Goal: Task Accomplishment & Management: Manage account settings

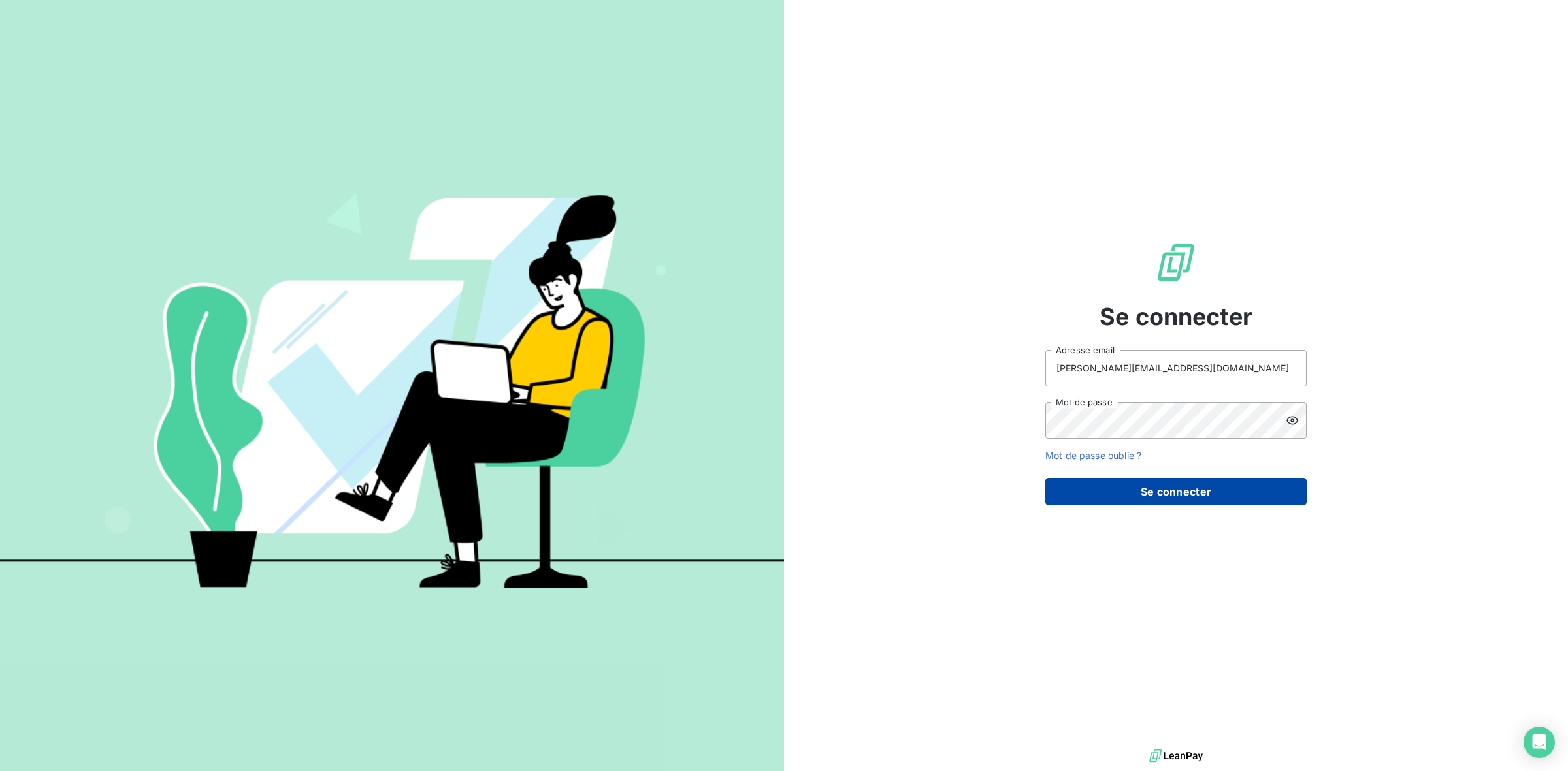
click at [1141, 483] on button "Se connecter" at bounding box center [1175, 491] width 262 height 27
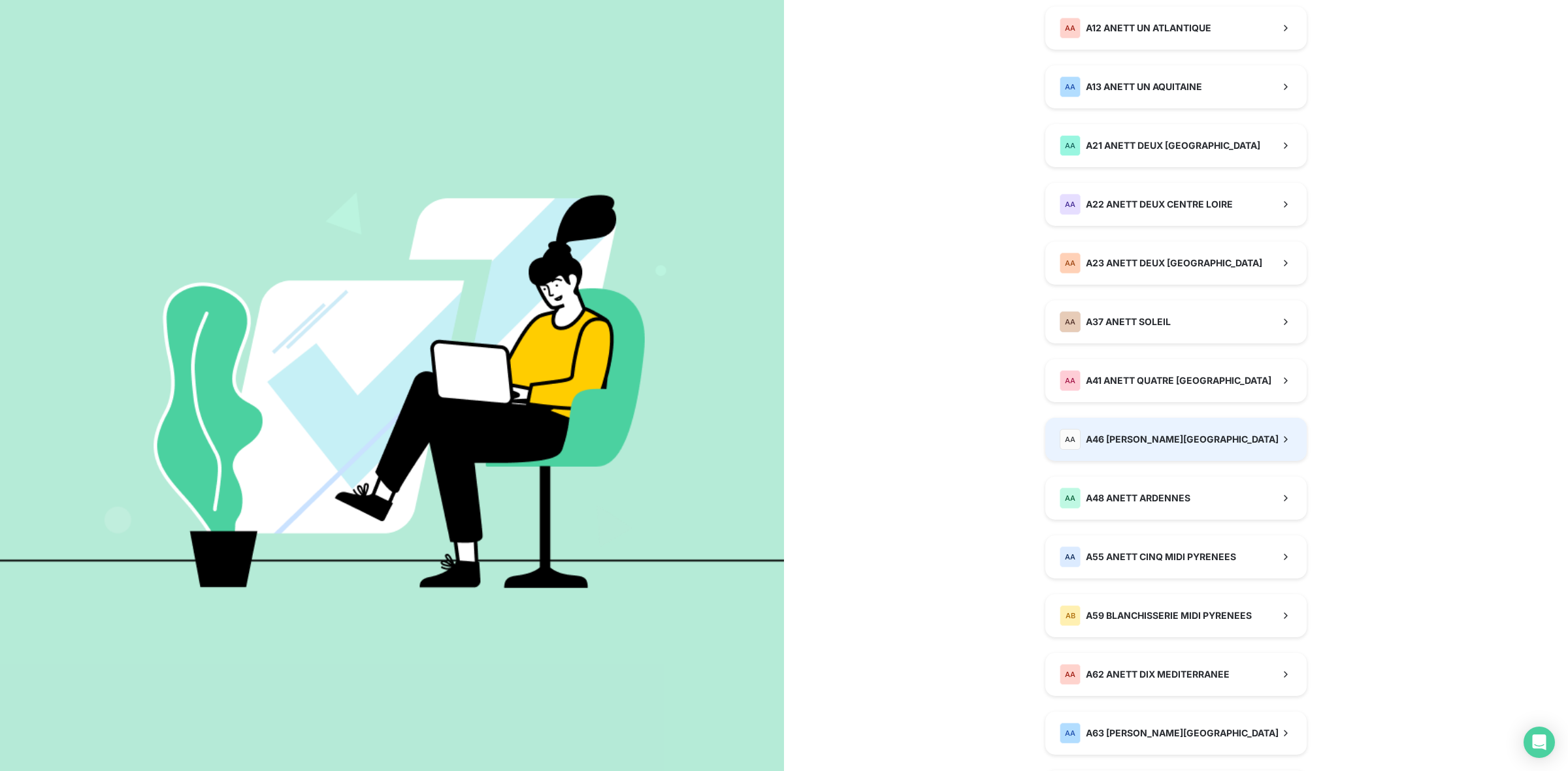
scroll to position [245, 0]
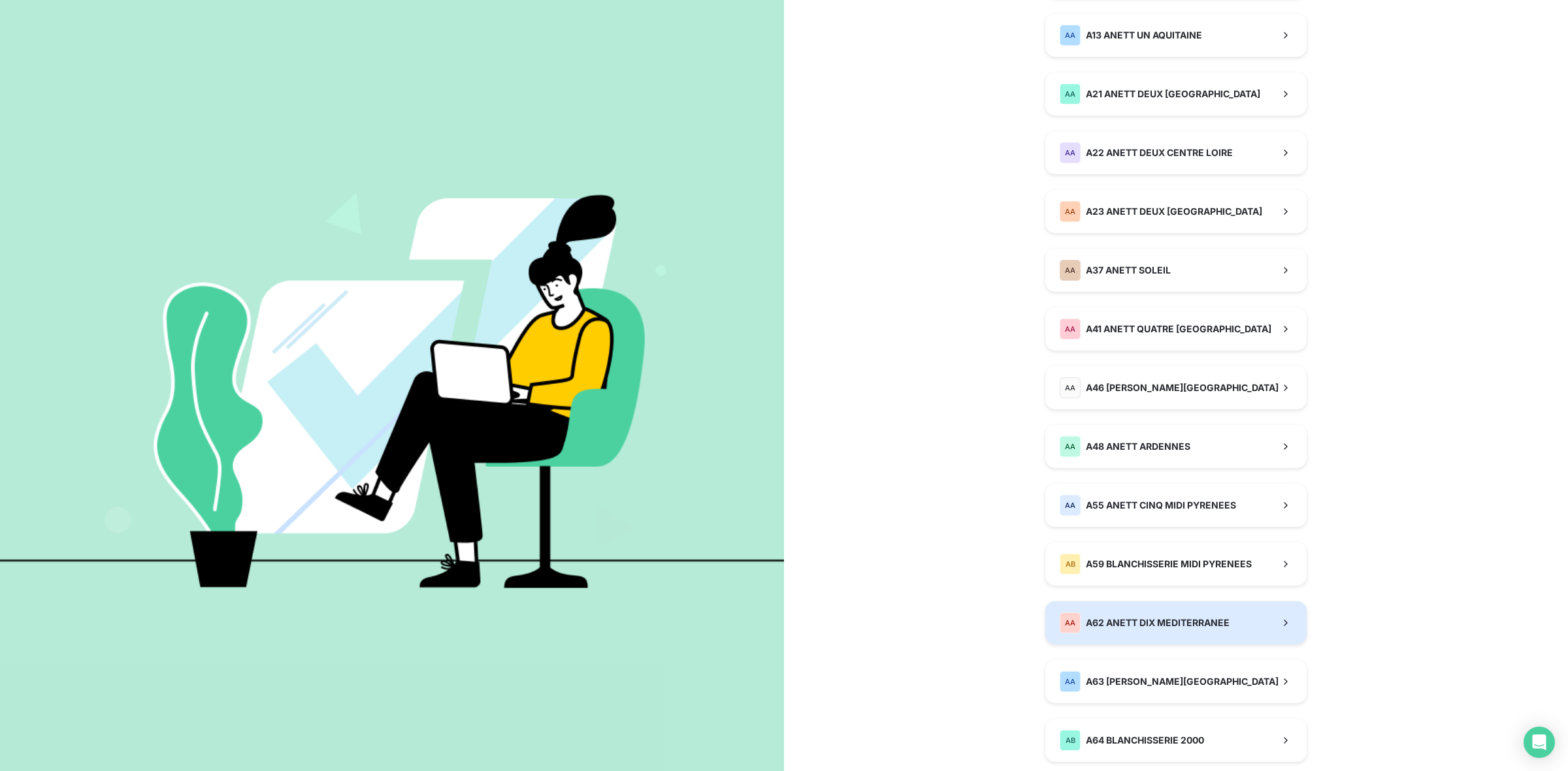
click at [1176, 625] on span "A62 ANETT DIX MEDITERRANEE" at bounding box center [1157, 623] width 144 height 13
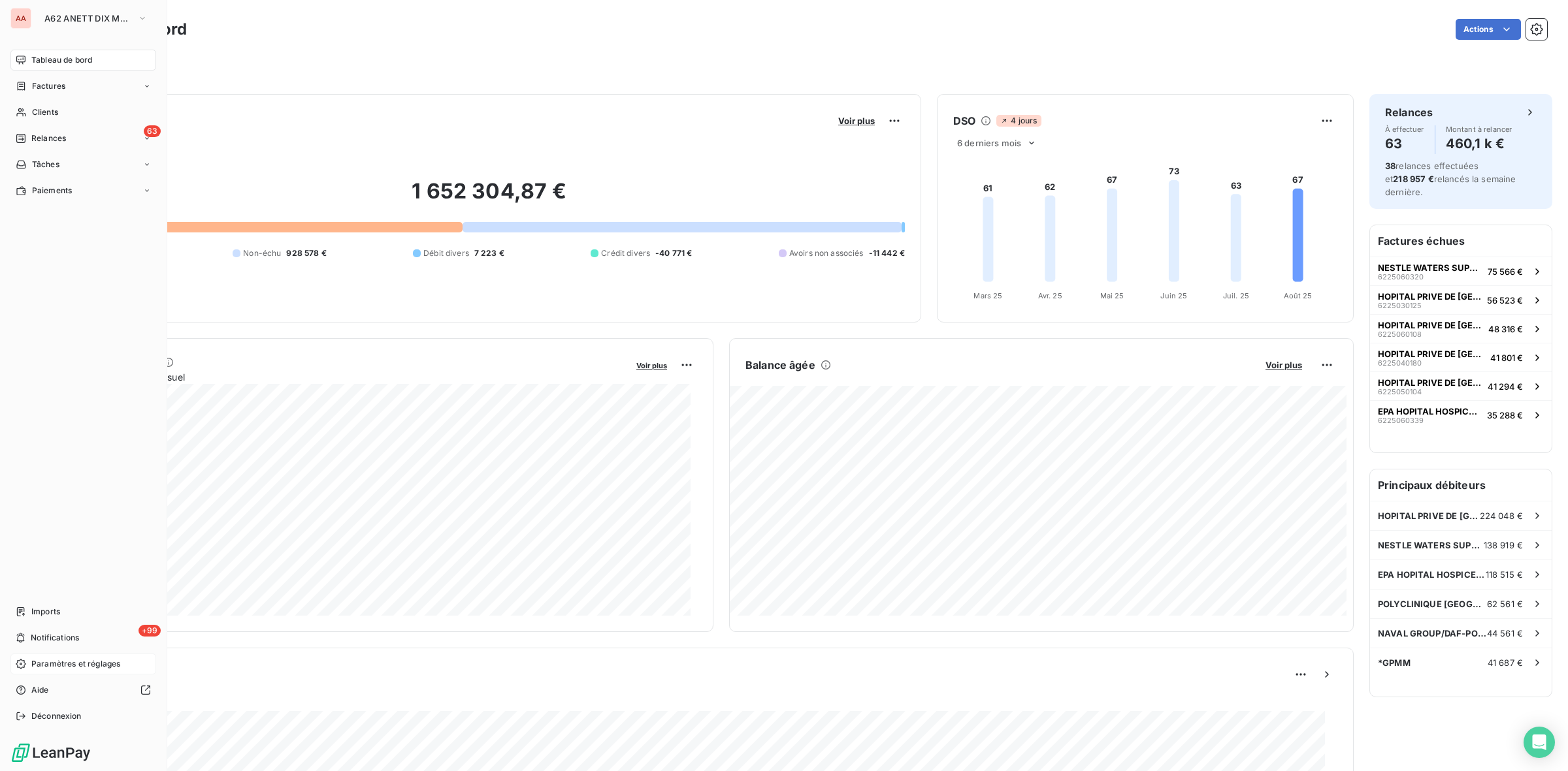
click at [67, 667] on span "Paramètres et réglages" at bounding box center [76, 664] width 89 height 12
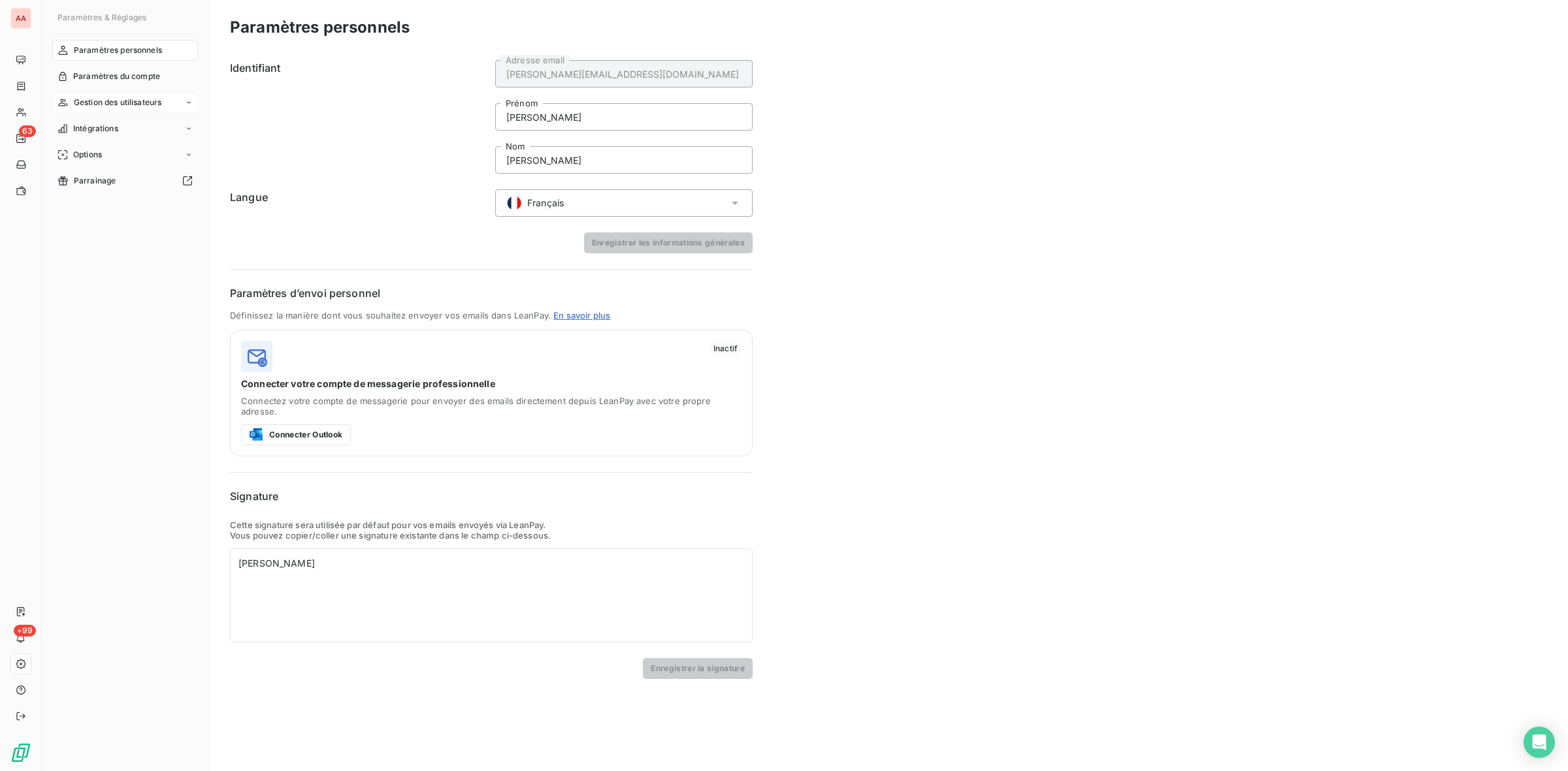
click at [147, 98] on span "Gestion des utilisateurs" at bounding box center [118, 102] width 88 height 12
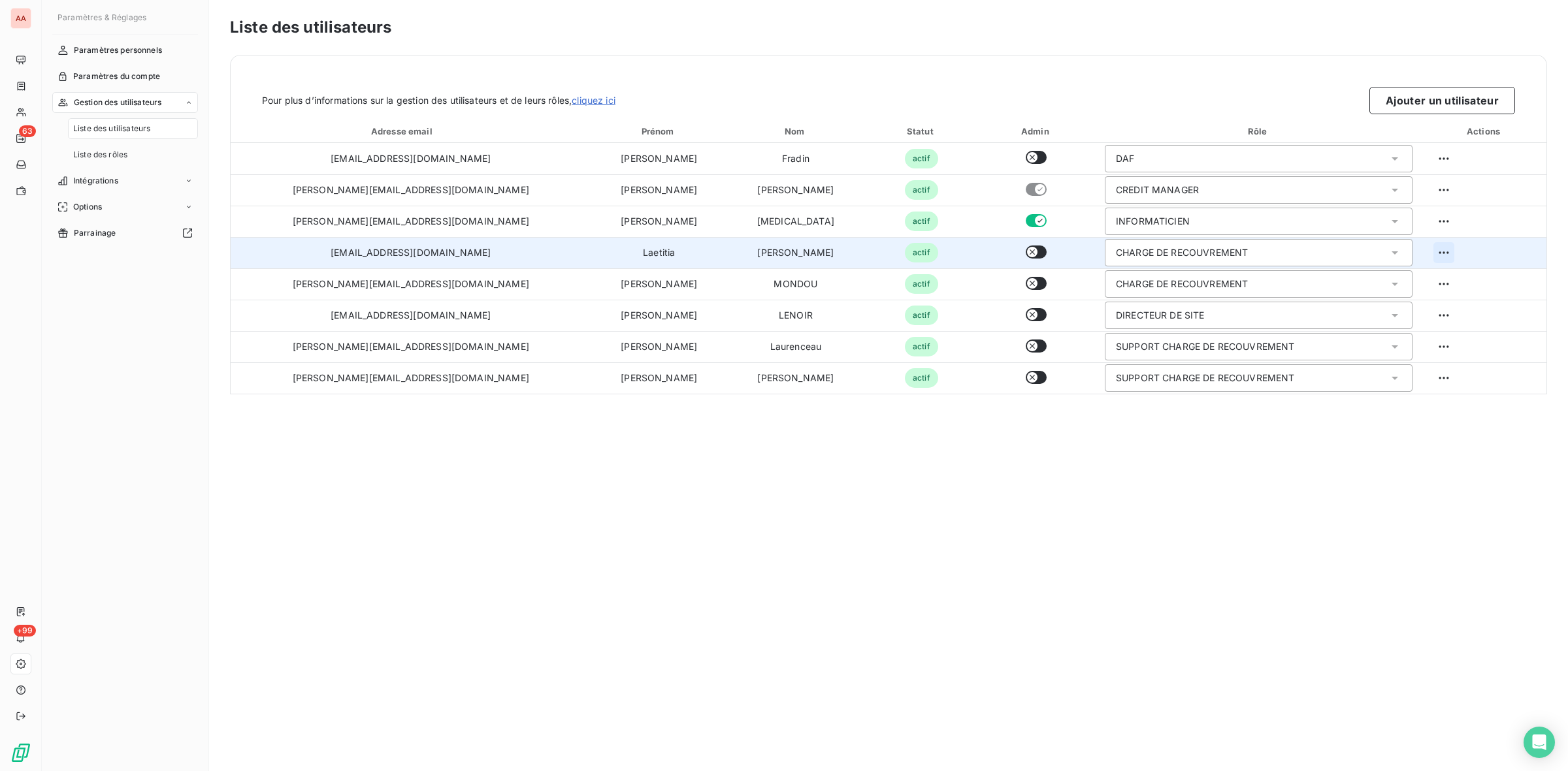
click at [1426, 252] on html "AA 63 +99 Paramètres & Réglages Paramètres personnels Paramètres du compte Gest…" at bounding box center [784, 385] width 1568 height 771
click at [1396, 307] on div "Supprimer l’utilisateur" at bounding box center [1454, 306] width 244 height 21
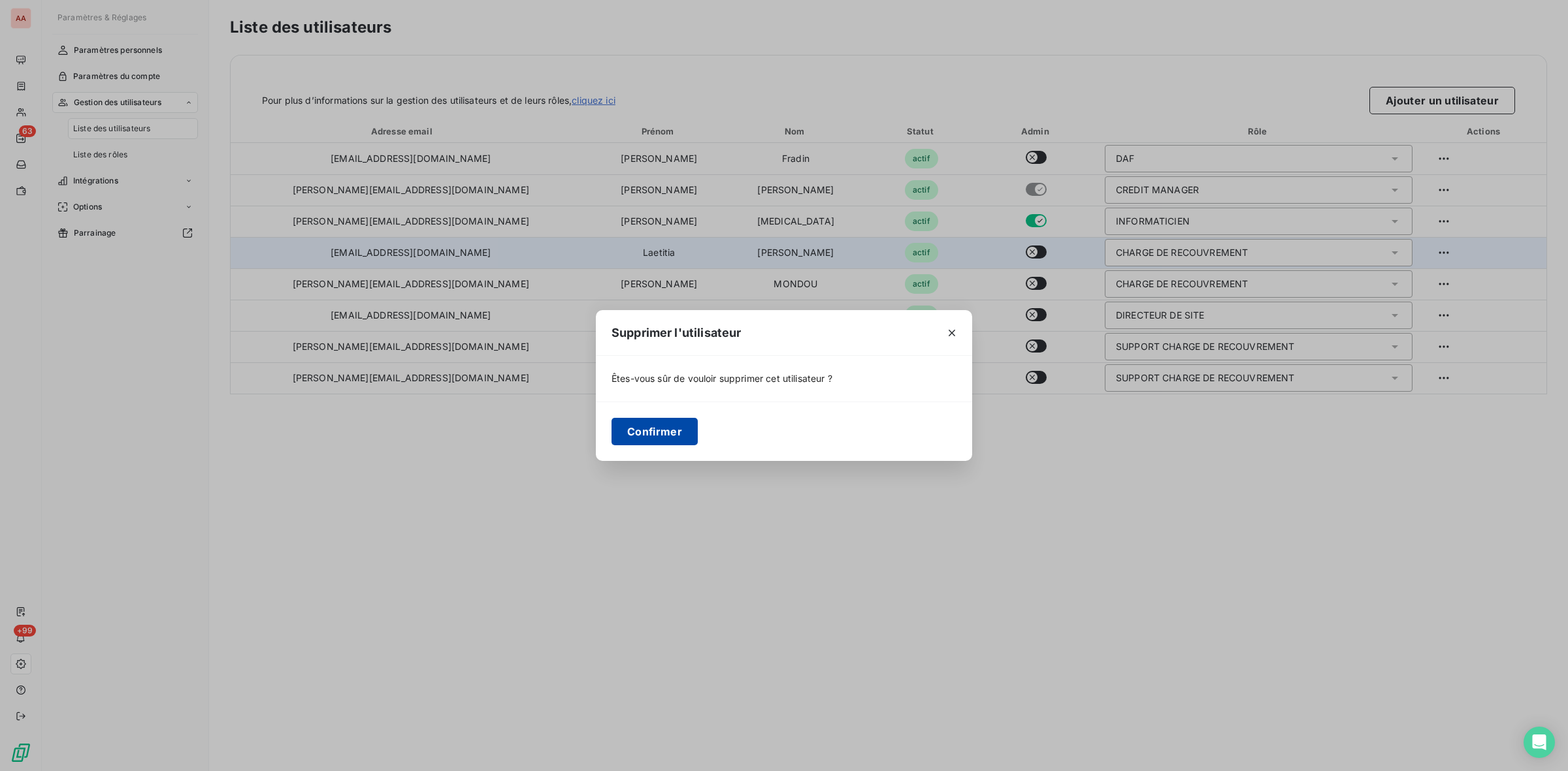
click at [661, 434] on button "Confirmer" at bounding box center [654, 432] width 86 height 27
